Goal: Information Seeking & Learning: Learn about a topic

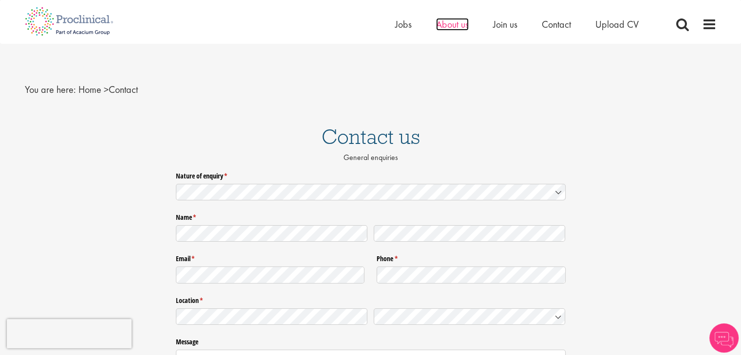
click at [458, 22] on span "About us" at bounding box center [452, 24] width 33 height 13
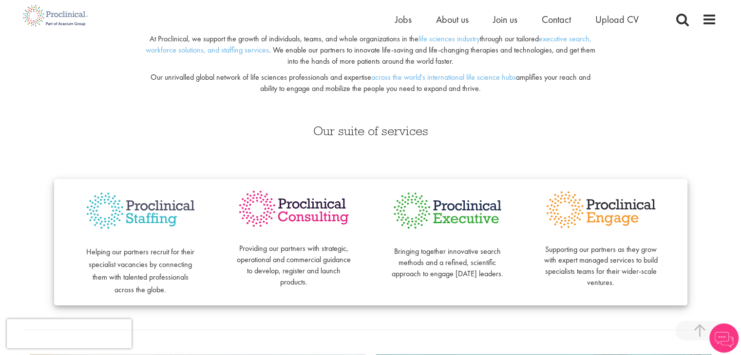
scroll to position [195, 0]
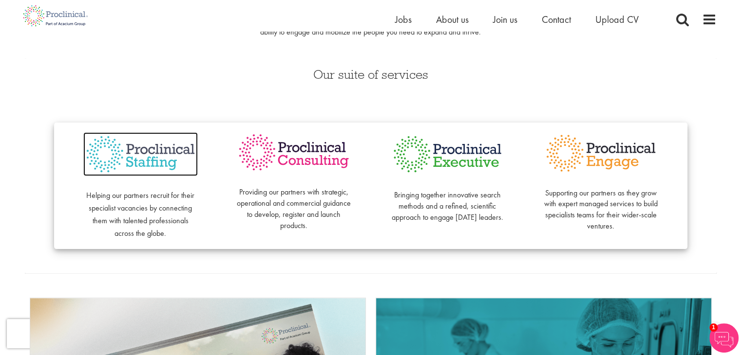
click at [131, 154] on img at bounding box center [140, 154] width 114 height 44
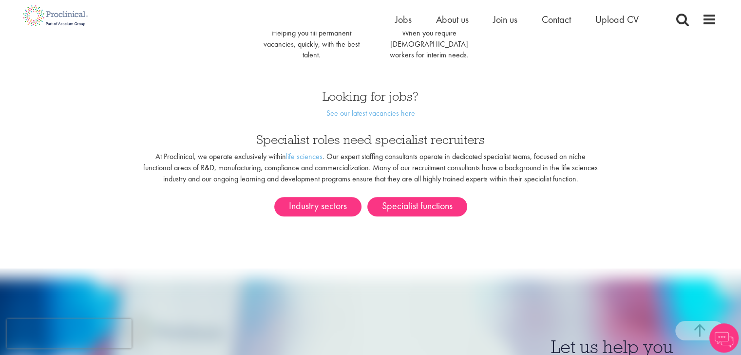
scroll to position [536, 0]
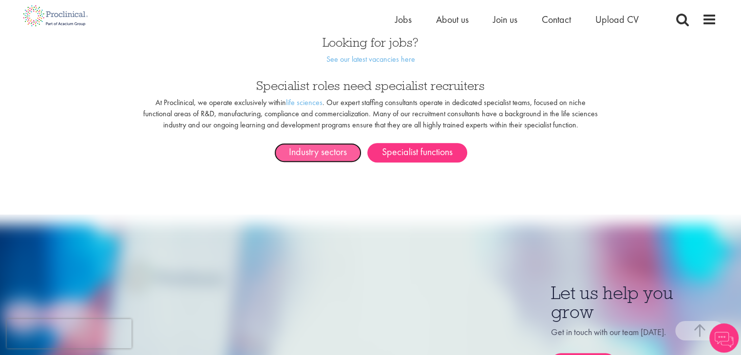
click at [296, 146] on link "Industry sectors" at bounding box center [317, 152] width 87 height 19
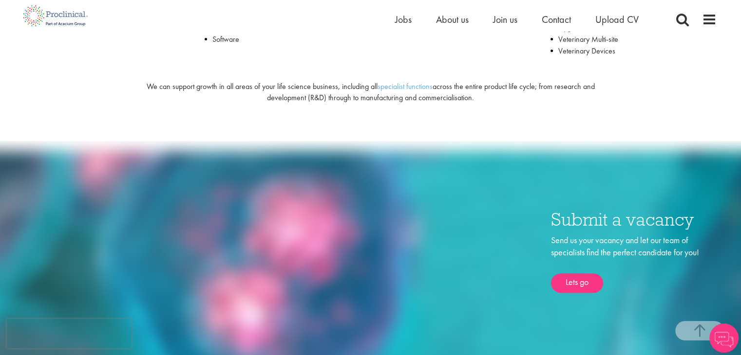
scroll to position [146, 0]
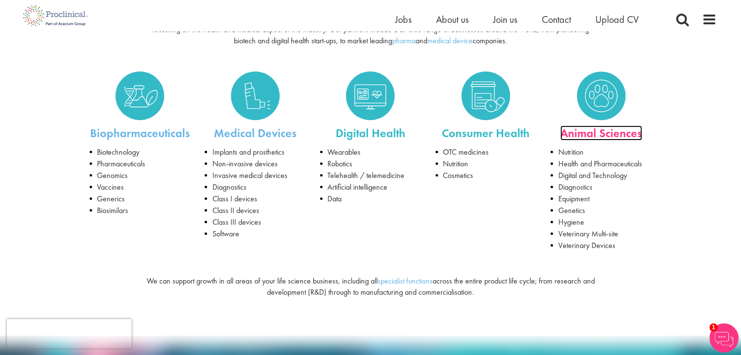
click at [590, 136] on link "Animal Sciences" at bounding box center [601, 133] width 82 height 15
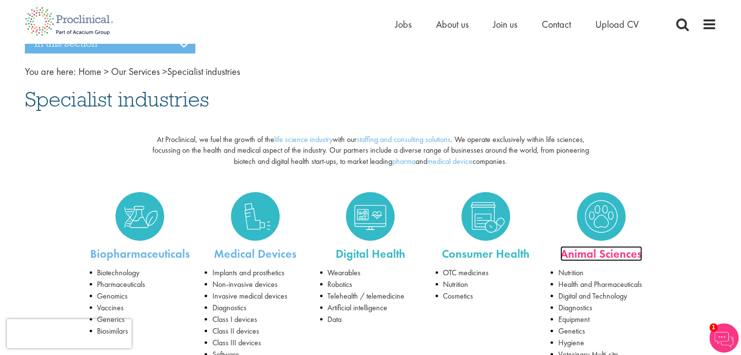
scroll to position [0, 0]
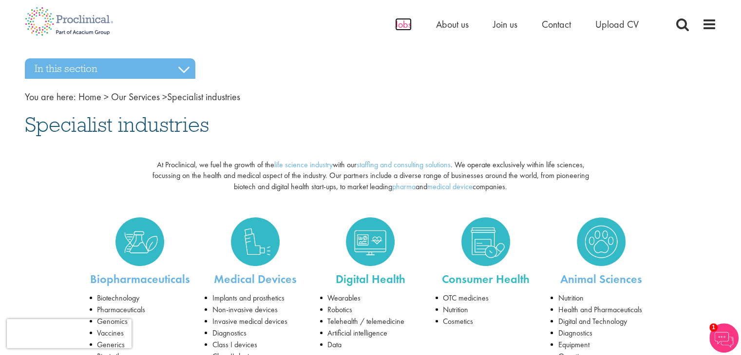
click at [407, 22] on span "Jobs" at bounding box center [403, 24] width 17 height 13
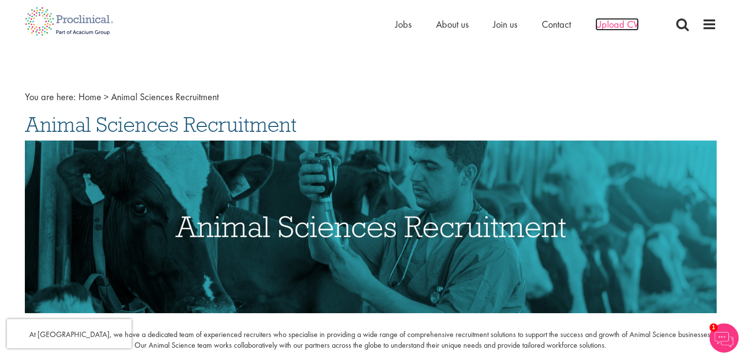
click at [617, 29] on span "Upload CV" at bounding box center [616, 24] width 43 height 13
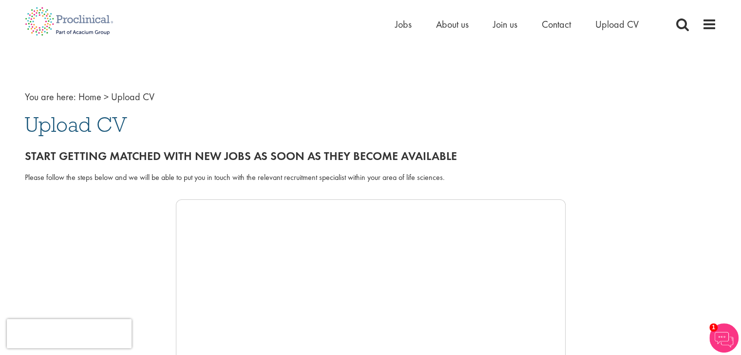
click at [197, 98] on nav "You are here: Home > Upload CV" at bounding box center [371, 97] width 692 height 14
click at [549, 25] on span "Contact" at bounding box center [556, 24] width 29 height 13
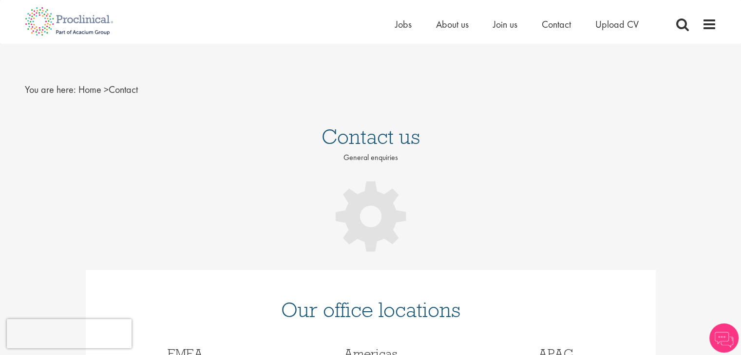
click at [716, 28] on div "Home Jobs About us Join us Contact Upload CV" at bounding box center [371, 18] width 706 height 37
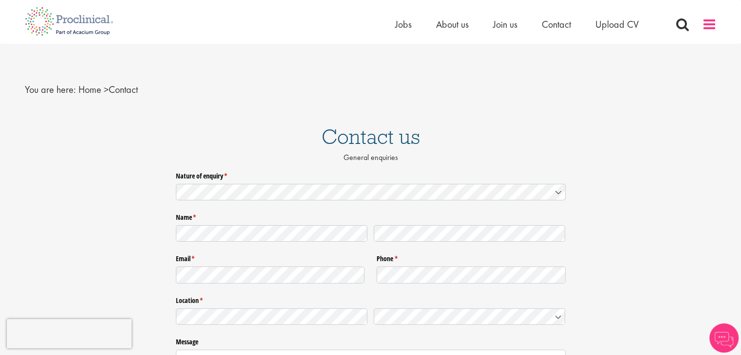
click at [705, 26] on span at bounding box center [709, 24] width 15 height 15
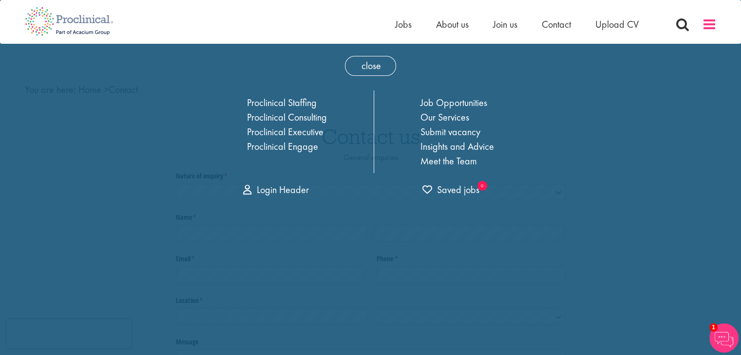
click at [705, 26] on span at bounding box center [709, 24] width 15 height 15
click at [384, 61] on span "close" at bounding box center [370, 66] width 51 height 20
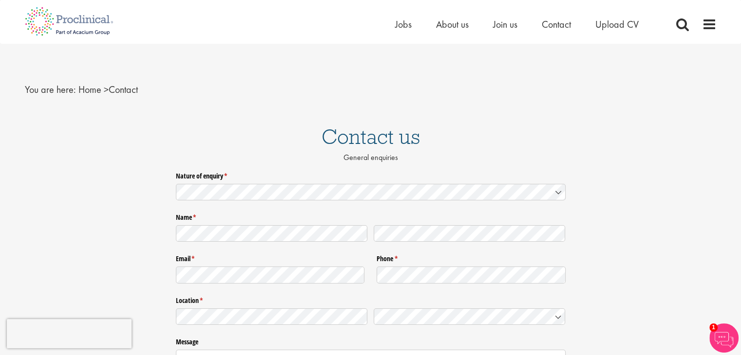
click at [701, 26] on div "Home Jobs About us Join us Contact Upload CV" at bounding box center [555, 26] width 321 height 19
click at [705, 27] on span at bounding box center [709, 24] width 15 height 15
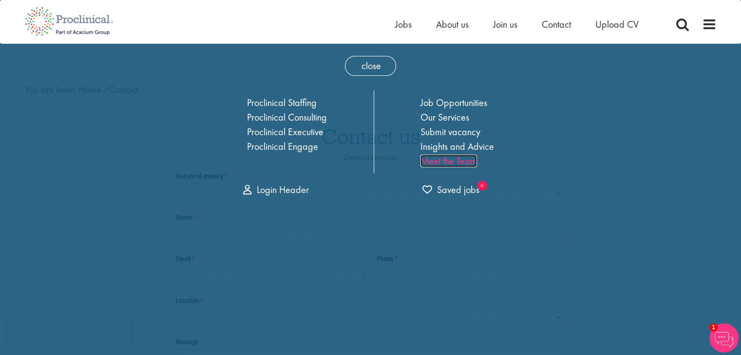
click at [456, 162] on link "Meet the Team" at bounding box center [448, 161] width 56 height 13
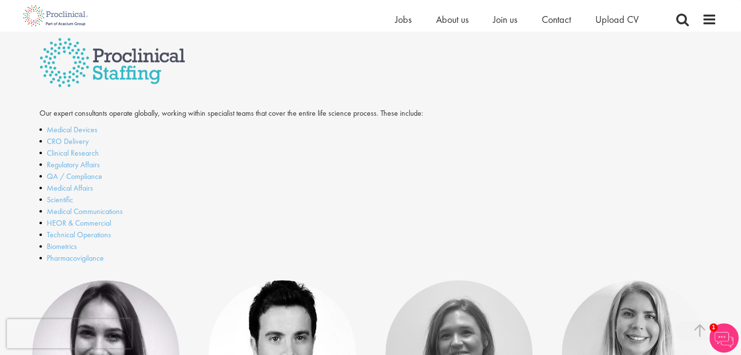
scroll to position [292, 0]
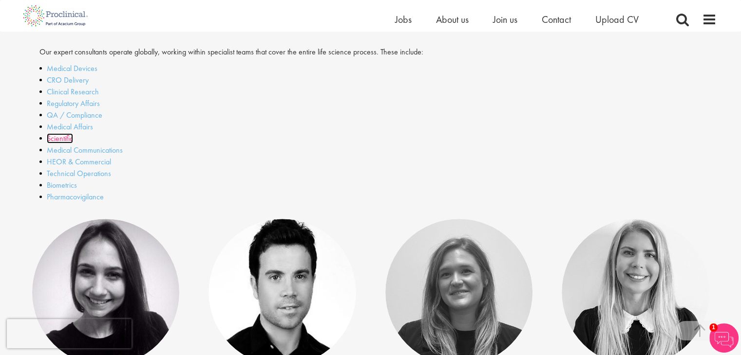
click at [65, 137] on link "Scientific" at bounding box center [60, 138] width 26 height 10
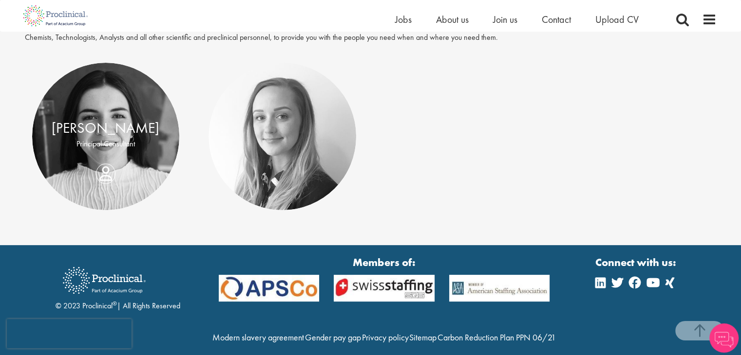
scroll to position [185, 0]
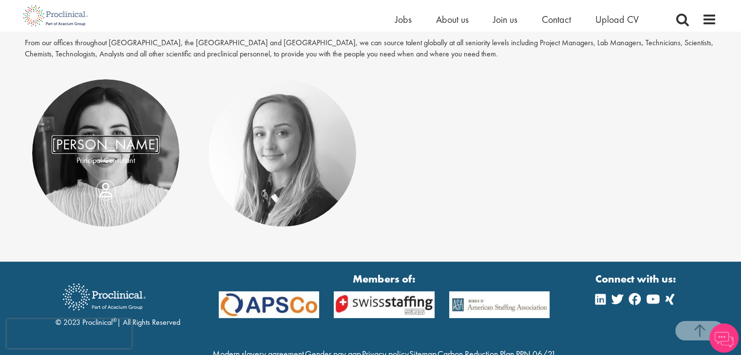
click at [107, 150] on link "[PERSON_NAME]" at bounding box center [106, 145] width 108 height 19
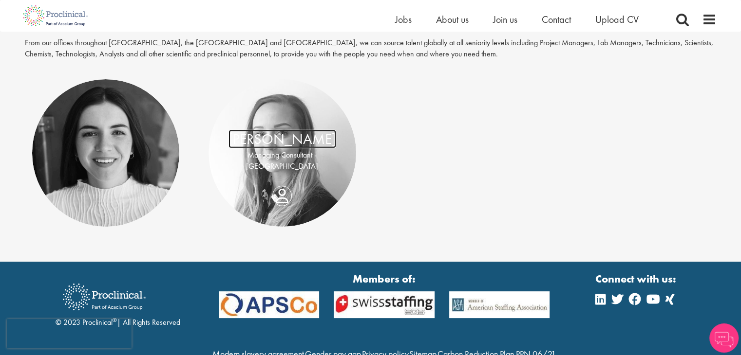
click at [281, 146] on link "[PERSON_NAME]" at bounding box center [282, 139] width 108 height 19
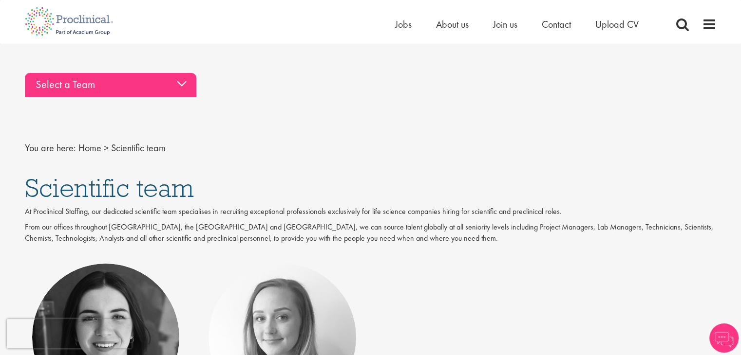
click at [184, 91] on div "Select a Team" at bounding box center [110, 85] width 171 height 24
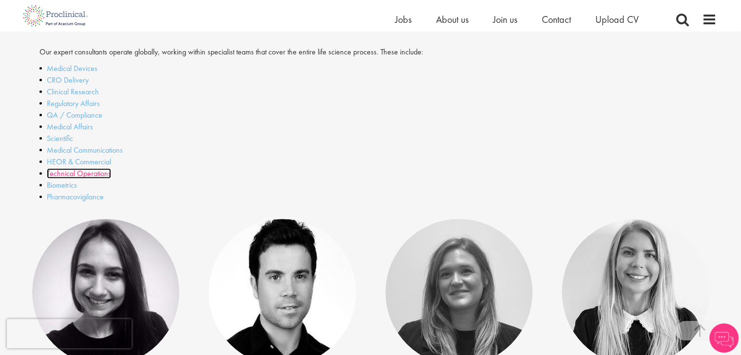
click at [91, 175] on link "Technical Operations" at bounding box center [79, 173] width 64 height 10
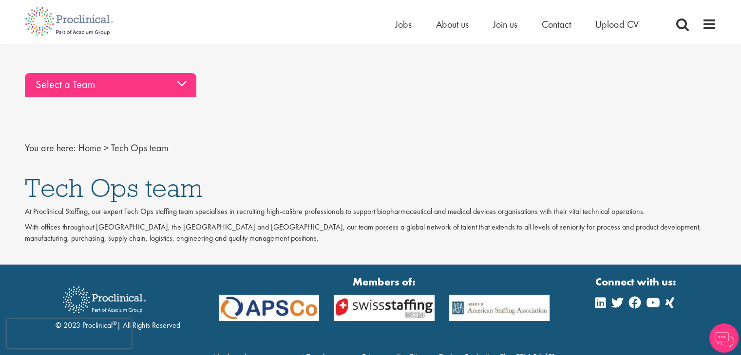
click at [131, 83] on div "Select a Team" at bounding box center [110, 85] width 171 height 24
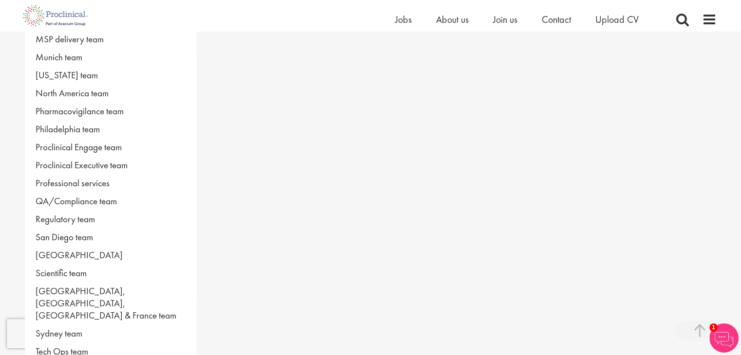
scroll to position [584, 0]
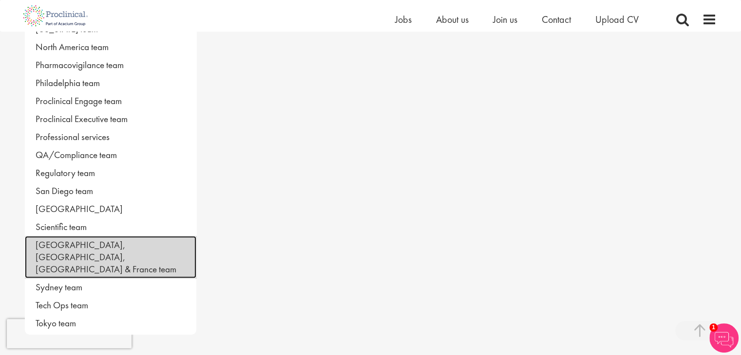
click at [120, 242] on link "[GEOGRAPHIC_DATA], [GEOGRAPHIC_DATA], [GEOGRAPHIC_DATA] & France team" at bounding box center [110, 257] width 171 height 42
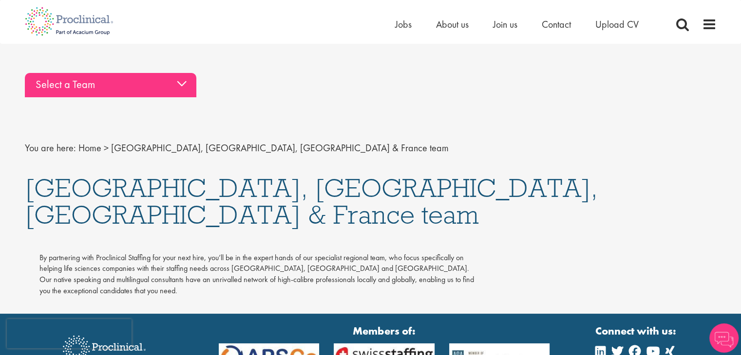
click at [134, 93] on div "Select a Team" at bounding box center [110, 85] width 171 height 24
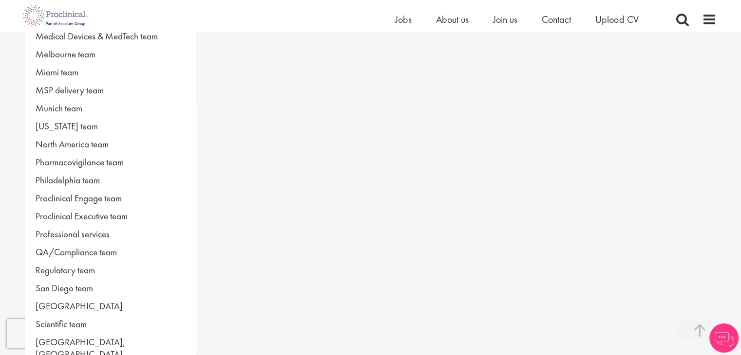
scroll to position [682, 0]
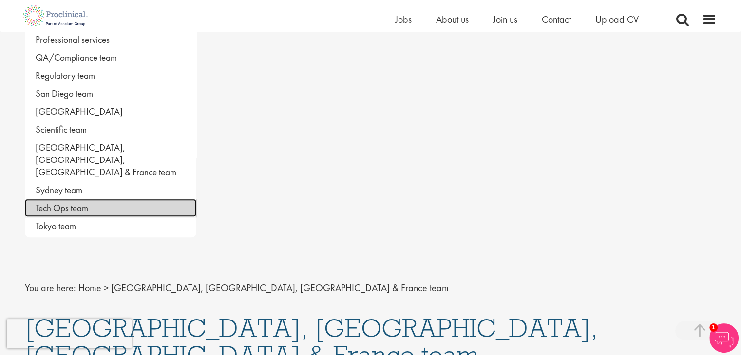
click at [73, 199] on link "Tech Ops team" at bounding box center [110, 208] width 171 height 18
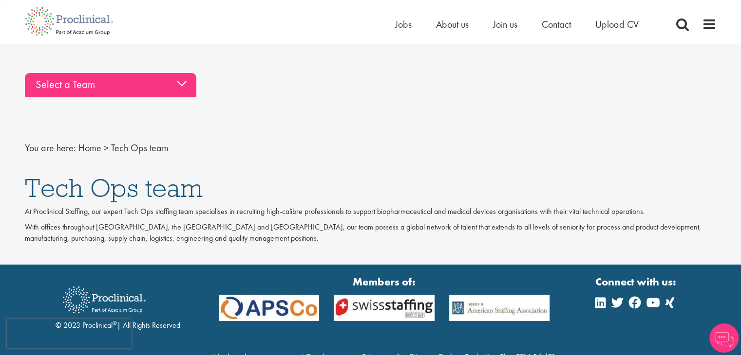
click at [143, 89] on div "Select a Team" at bounding box center [110, 85] width 171 height 24
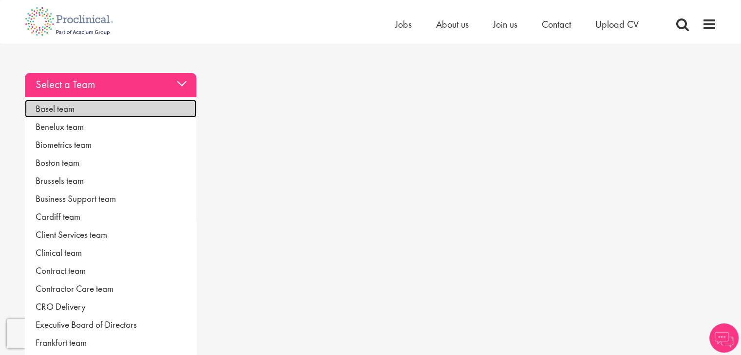
click at [111, 109] on link "Basel team" at bounding box center [110, 109] width 171 height 18
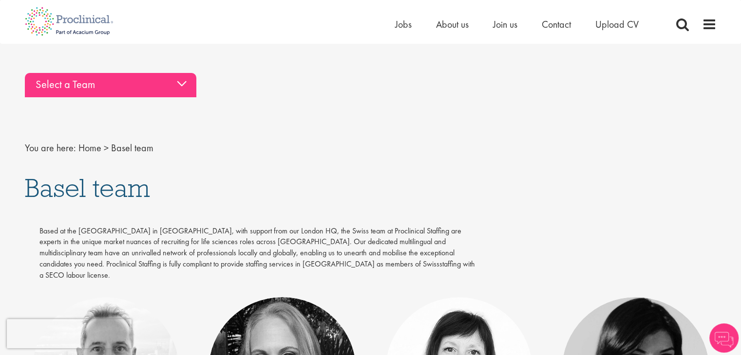
click at [139, 89] on div "Select a Team" at bounding box center [110, 85] width 171 height 24
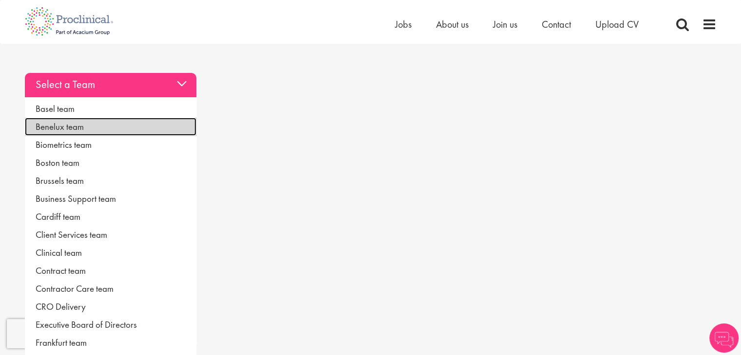
click at [80, 123] on link "Benelux team" at bounding box center [110, 127] width 171 height 18
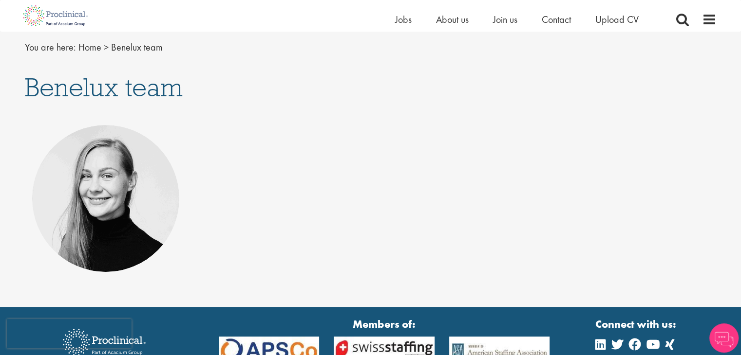
scroll to position [146, 0]
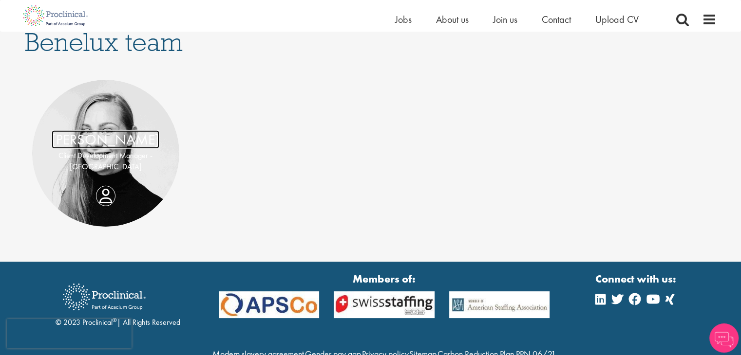
click at [109, 147] on link "Stella van Calcar" at bounding box center [106, 140] width 108 height 19
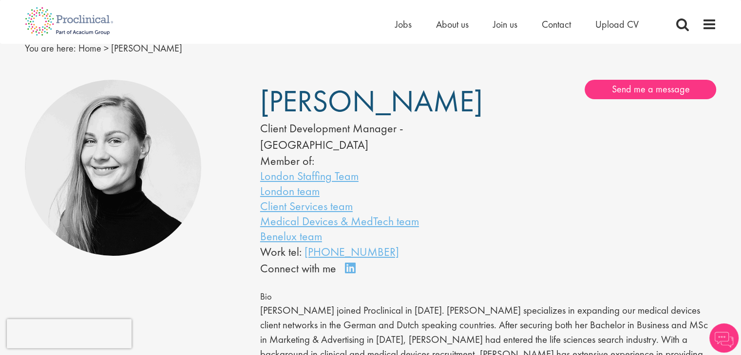
scroll to position [97, 0]
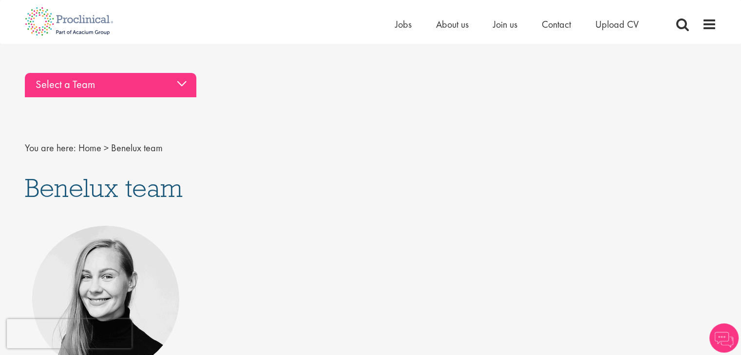
click at [126, 88] on div "Select a Team" at bounding box center [110, 85] width 171 height 24
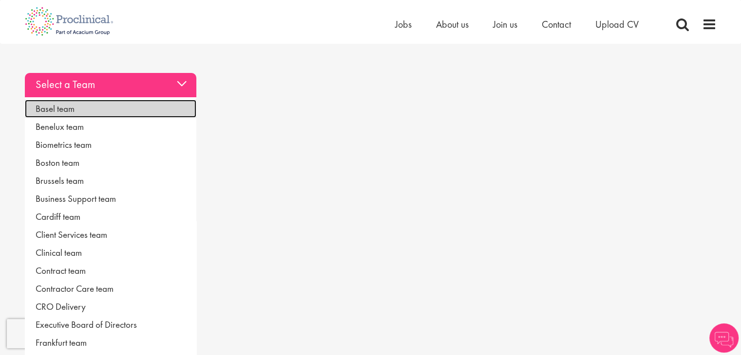
click at [68, 106] on link "Basel team" at bounding box center [110, 109] width 171 height 18
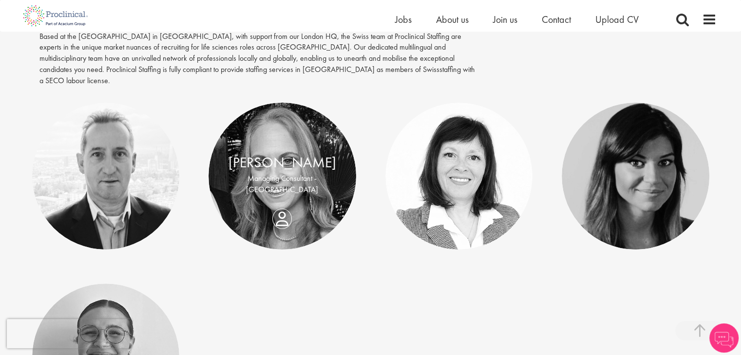
click at [274, 174] on p "Managing Consultant - [GEOGRAPHIC_DATA]" at bounding box center [282, 184] width 128 height 22
click at [304, 173] on p "Managing Consultant - [GEOGRAPHIC_DATA]" at bounding box center [282, 184] width 128 height 22
click at [265, 158] on link "[PERSON_NAME]" at bounding box center [282, 162] width 108 height 19
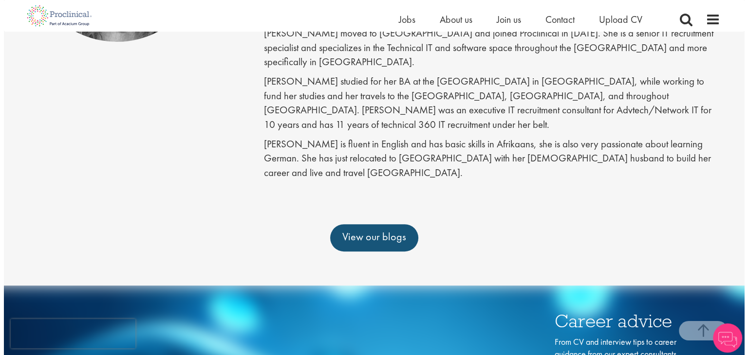
scroll to position [49, 0]
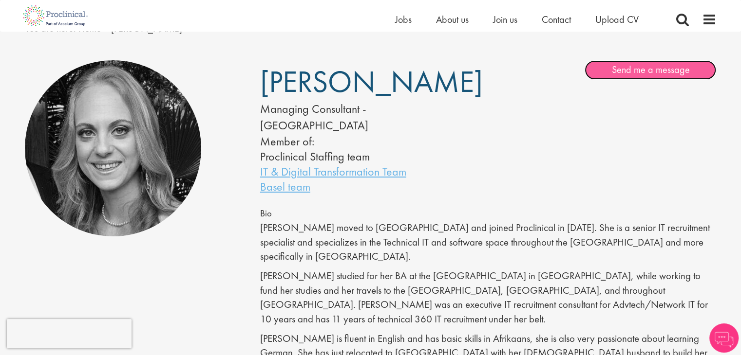
click at [639, 77] on link "Send me a message" at bounding box center [649, 69] width 131 height 19
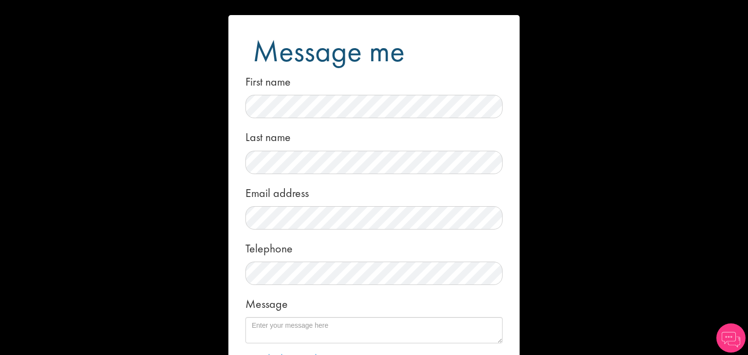
click at [606, 139] on div "Message me First name Last name Email address Telephone Message Local File Drop…" at bounding box center [374, 177] width 748 height 355
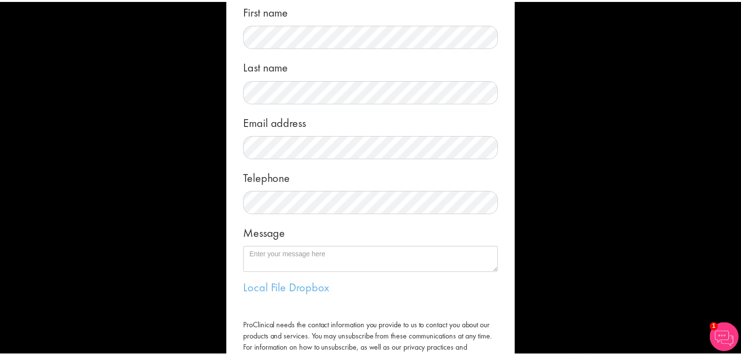
scroll to position [147, 0]
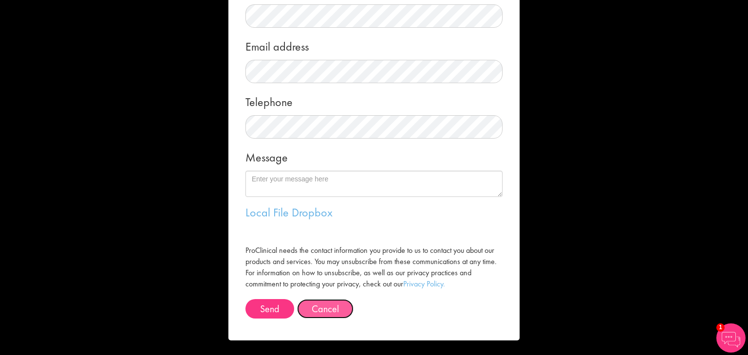
click at [326, 313] on button "Cancel" at bounding box center [325, 308] width 56 height 19
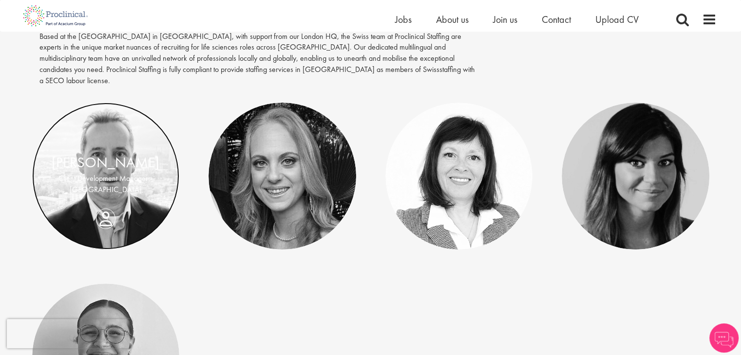
click at [84, 136] on link at bounding box center [106, 177] width 148 height 148
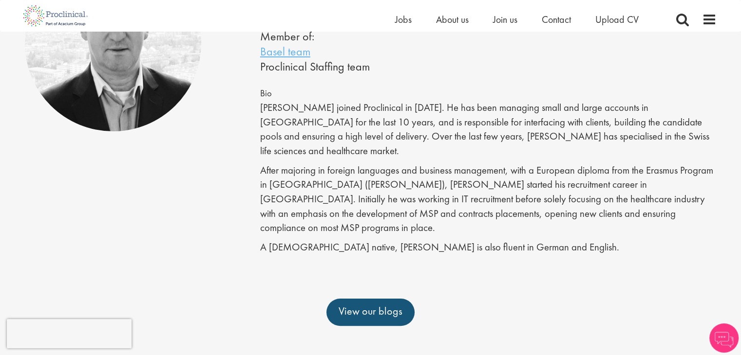
scroll to position [97, 0]
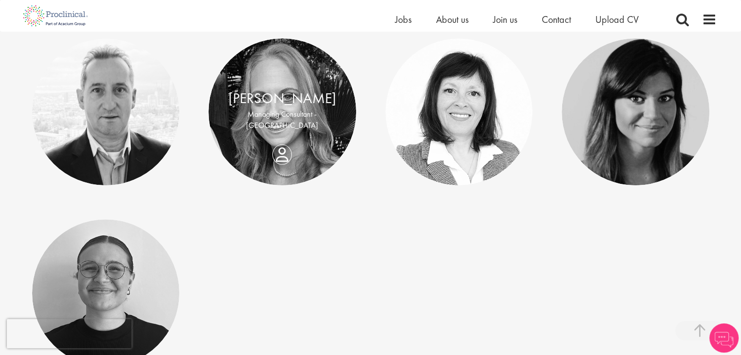
scroll to position [341, 0]
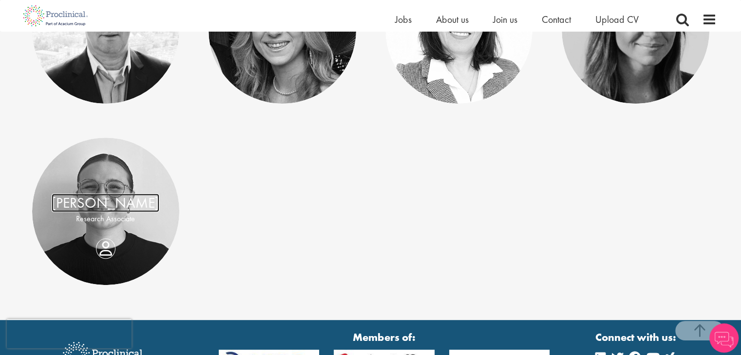
click at [99, 194] on link "[PERSON_NAME]" at bounding box center [106, 203] width 108 height 19
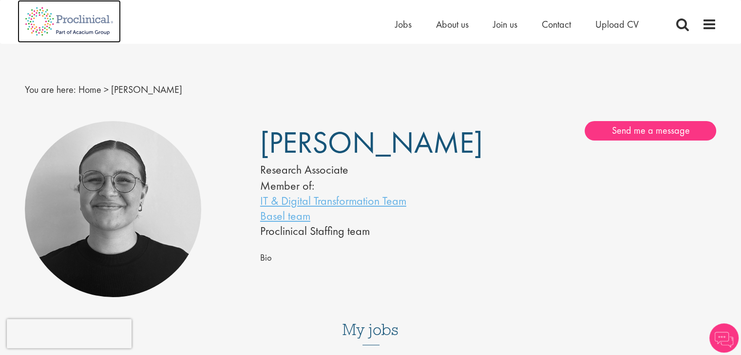
click at [47, 24] on img at bounding box center [69, 21] width 103 height 43
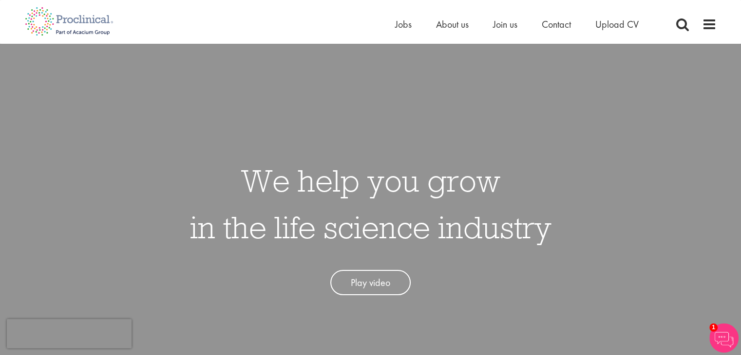
click at [623, 61] on div "We help you grow in the life science industry Play video" at bounding box center [370, 221] width 755 height 355
click at [710, 26] on span at bounding box center [709, 24] width 15 height 15
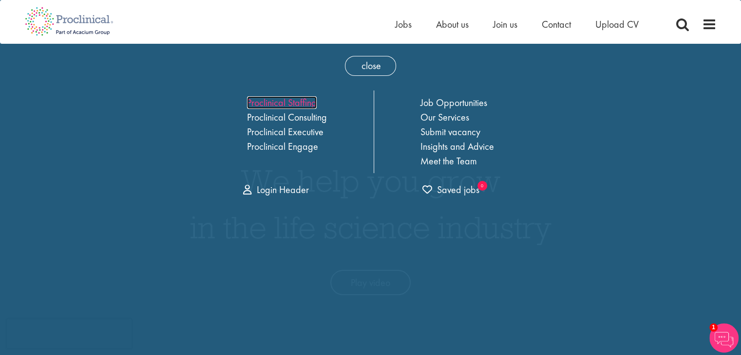
click at [290, 108] on link "Proclinical Staffing" at bounding box center [282, 102] width 70 height 13
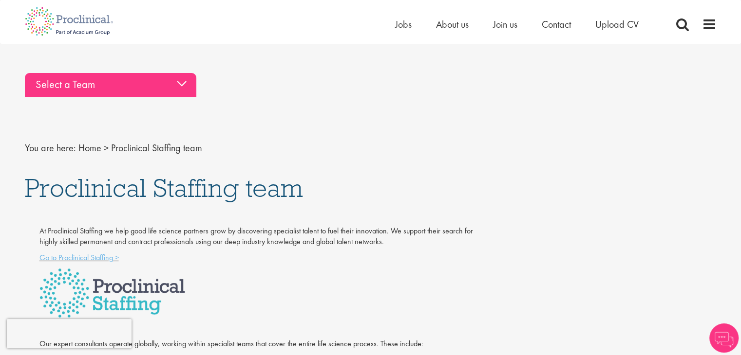
click at [132, 84] on div "Select a Team" at bounding box center [110, 85] width 171 height 24
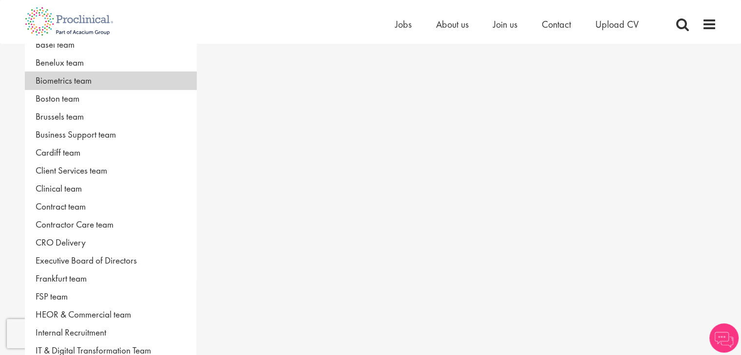
scroll to position [97, 0]
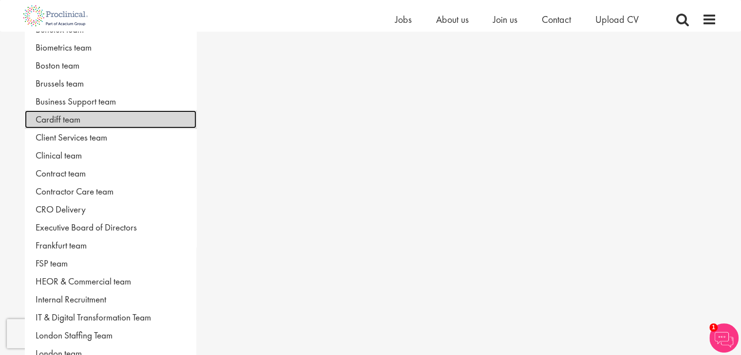
click at [72, 117] on link "Cardiff team" at bounding box center [110, 120] width 171 height 18
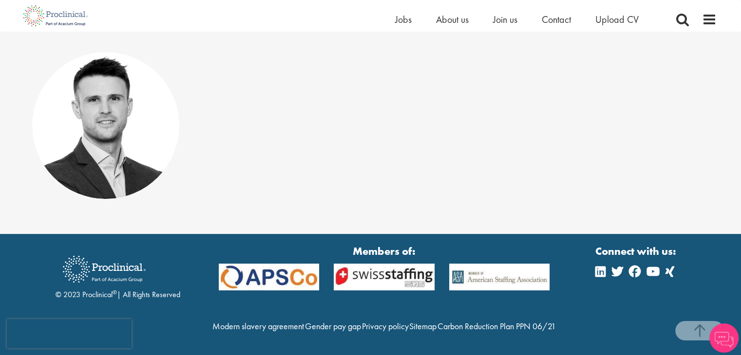
scroll to position [193, 0]
click at [132, 108] on link "[PERSON_NAME]" at bounding box center [106, 117] width 108 height 19
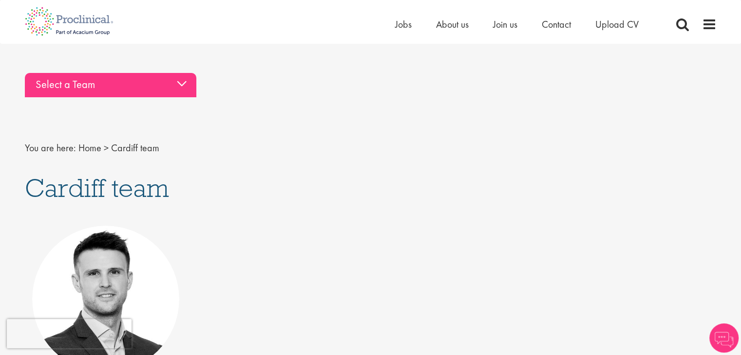
click at [129, 90] on div "Select a Team" at bounding box center [110, 85] width 171 height 24
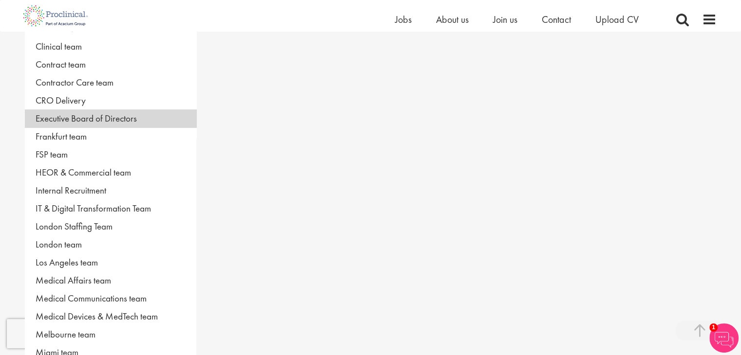
scroll to position [292, 0]
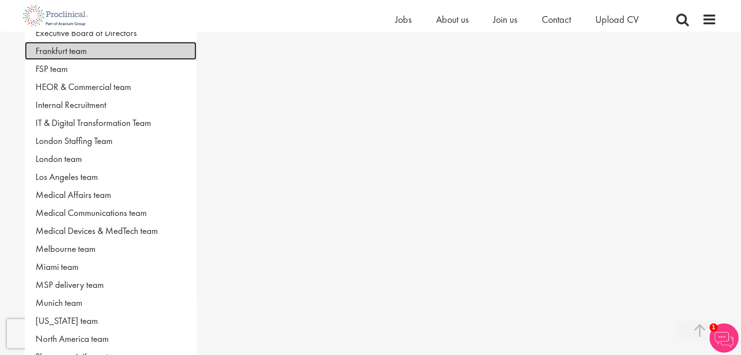
click at [67, 50] on link "Frankfurt team" at bounding box center [110, 51] width 171 height 18
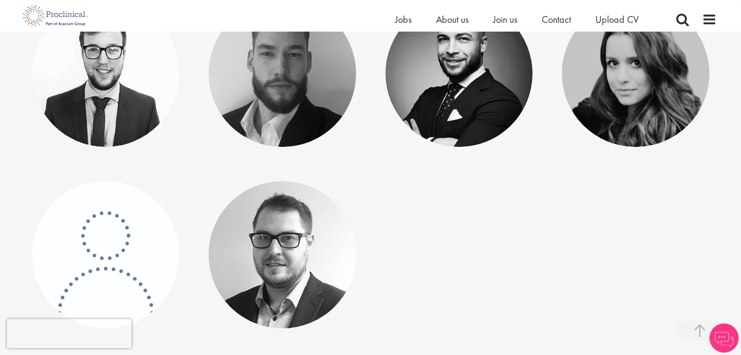
scroll to position [877, 0]
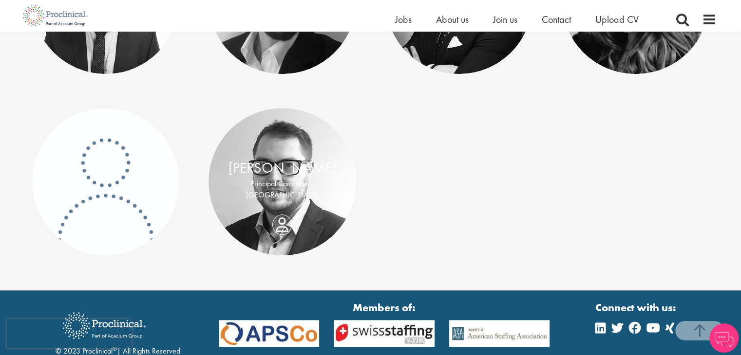
click at [300, 196] on div "[PERSON_NAME] Principal Consultant - [GEOGRAPHIC_DATA]" at bounding box center [282, 182] width 148 height 48
click at [276, 170] on link "[PERSON_NAME]" at bounding box center [282, 168] width 108 height 19
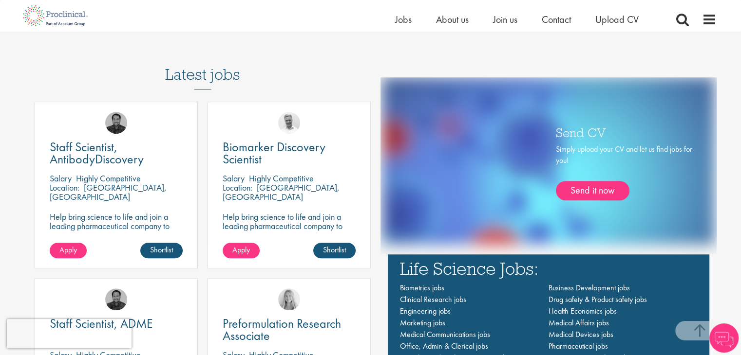
scroll to position [390, 0]
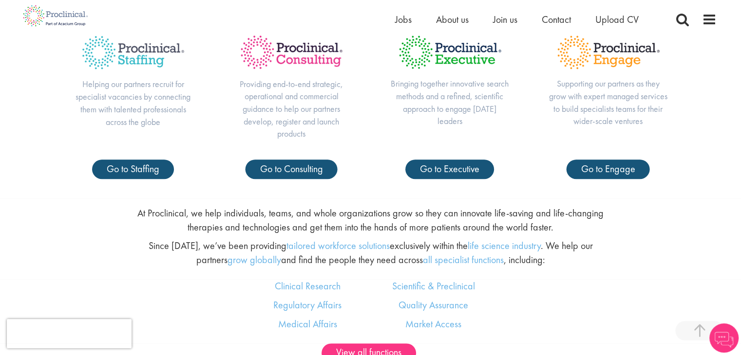
scroll to position [438, 0]
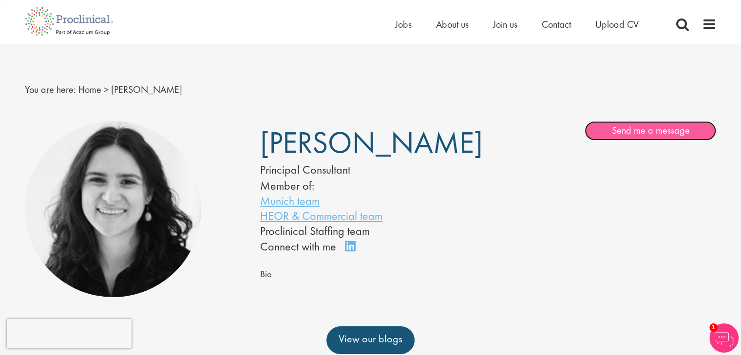
click at [629, 131] on link "Send me a message" at bounding box center [649, 130] width 131 height 19
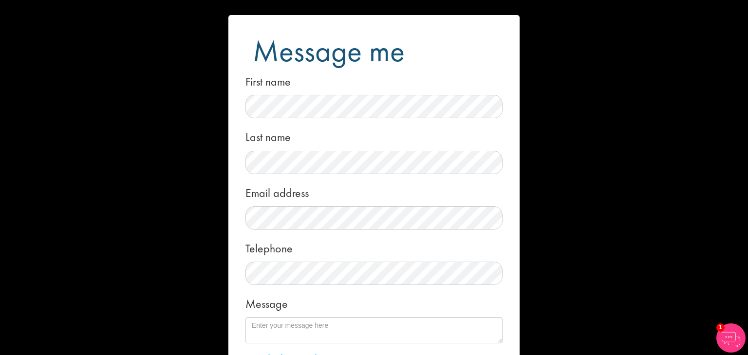
click at [105, 104] on div "Message me First name Last name Email address Telephone Message Local File Drop…" at bounding box center [374, 177] width 748 height 355
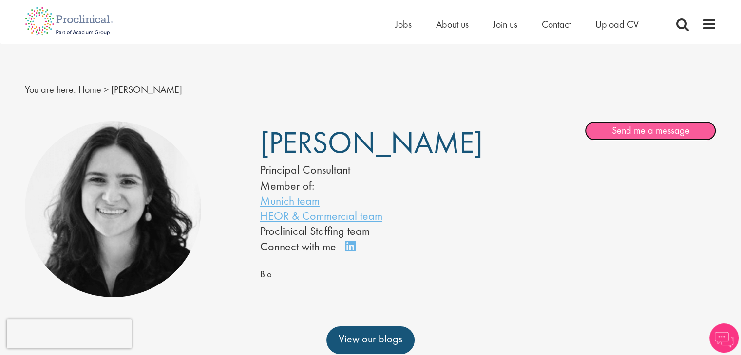
click at [622, 125] on link "Send me a message" at bounding box center [649, 130] width 131 height 19
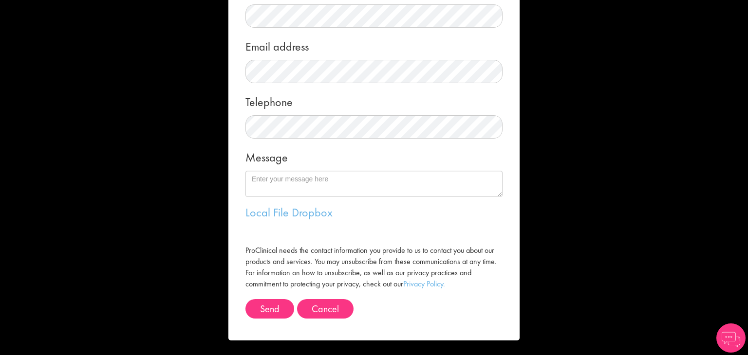
scroll to position [49, 0]
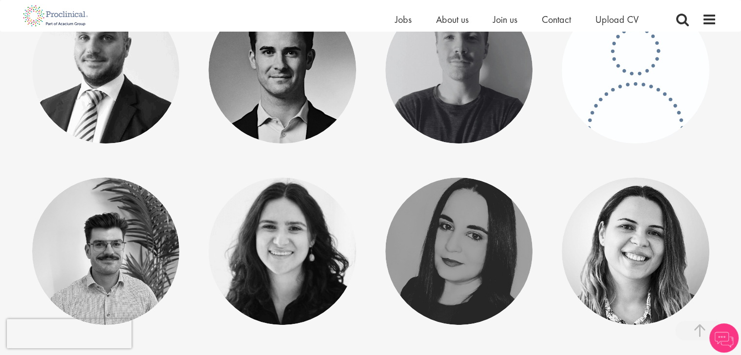
scroll to position [292, 0]
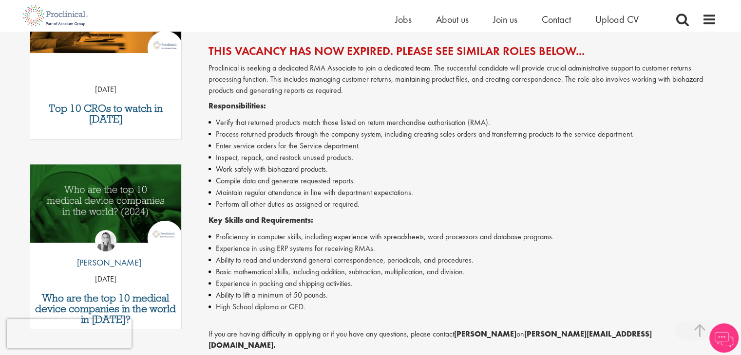
scroll to position [438, 0]
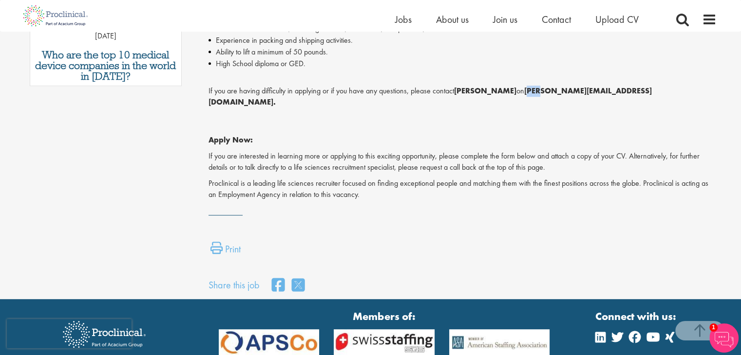
drag, startPoint x: 536, startPoint y: 92, endPoint x: 551, endPoint y: 91, distance: 15.6
click at [551, 91] on strong "f.mahmood@proclinical.com." at bounding box center [429, 96] width 443 height 21
drag, startPoint x: 534, startPoint y: 93, endPoint x: 635, endPoint y: 92, distance: 101.3
click at [635, 92] on p "If you are having difficulty in applying or if you have any questions, please c…" at bounding box center [462, 92] width 508 height 34
copy strong "f.mahmood@proclinical.com"
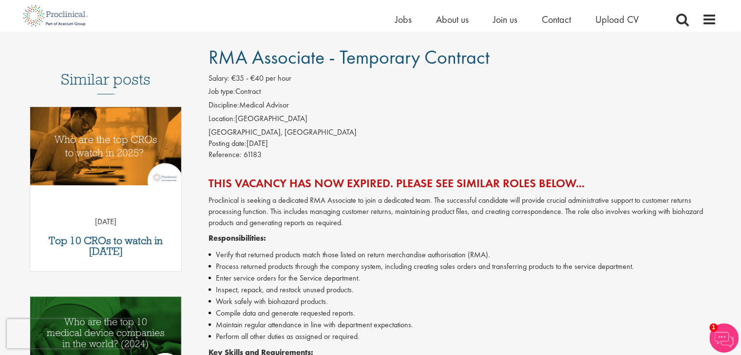
scroll to position [0, 0]
